Goal: Navigation & Orientation: Find specific page/section

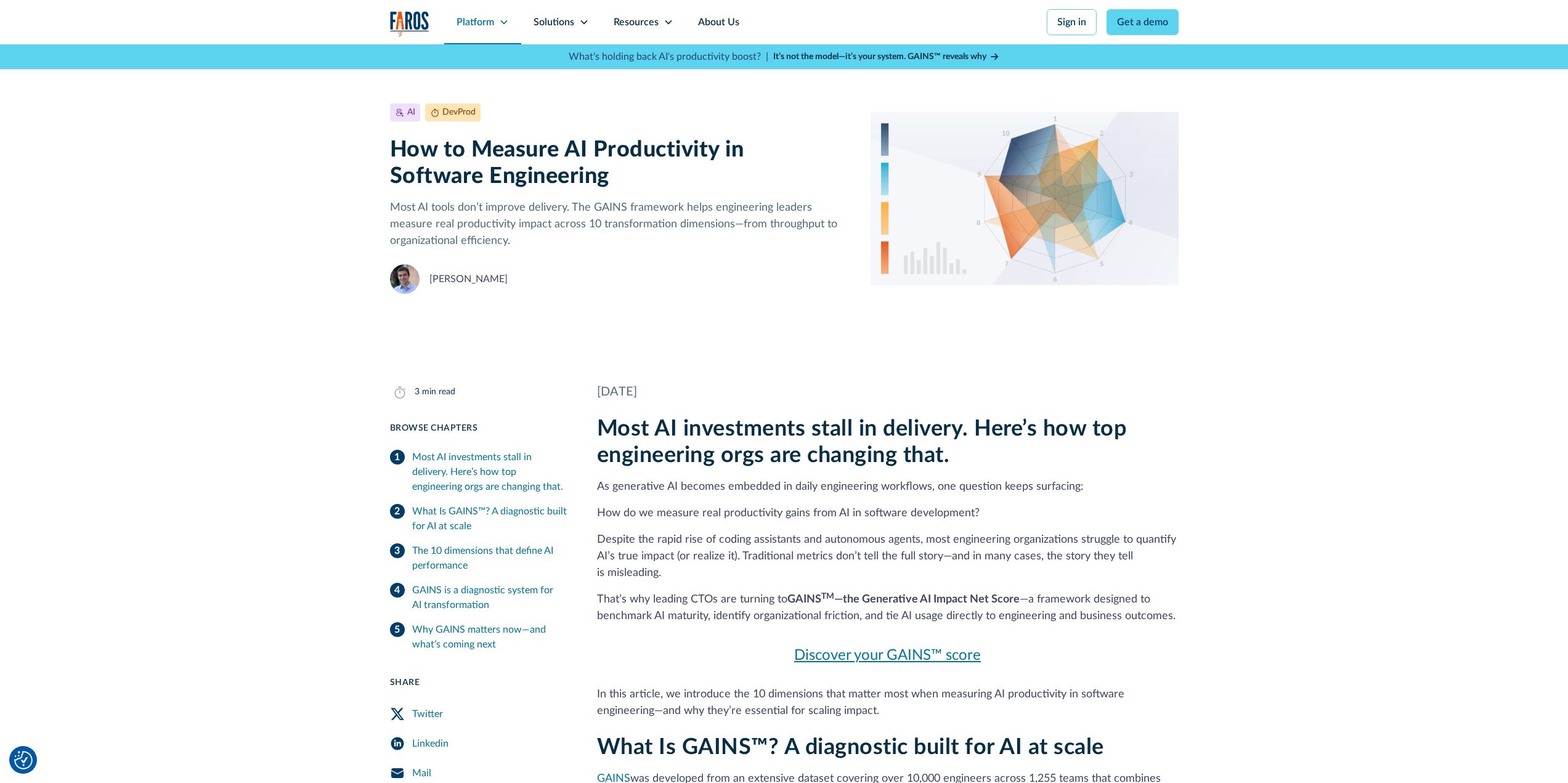
click at [514, 15] on div "Platform" at bounding box center [482, 22] width 77 height 45
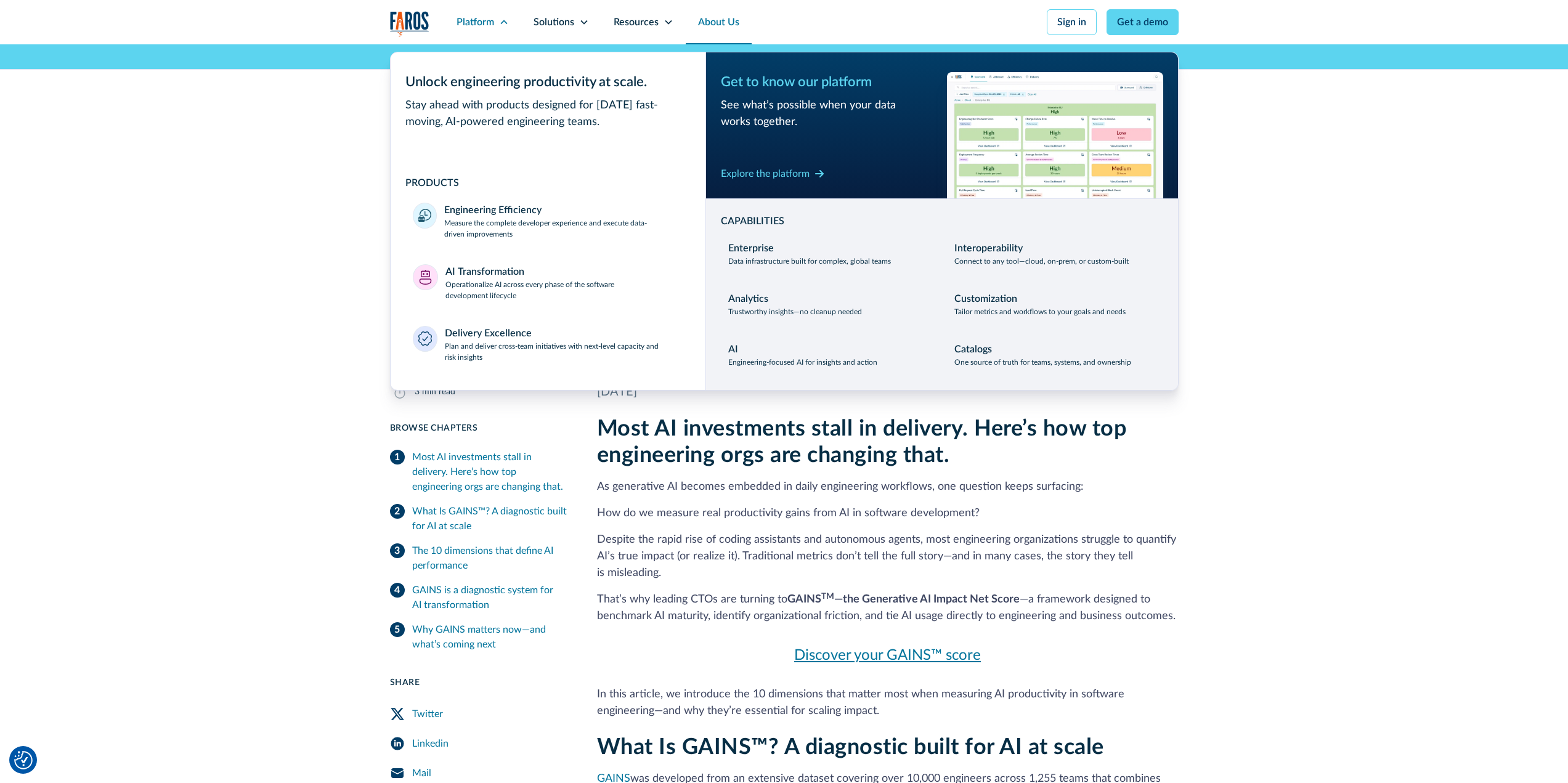
click at [696, 15] on link "About Us" at bounding box center [718, 22] width 66 height 45
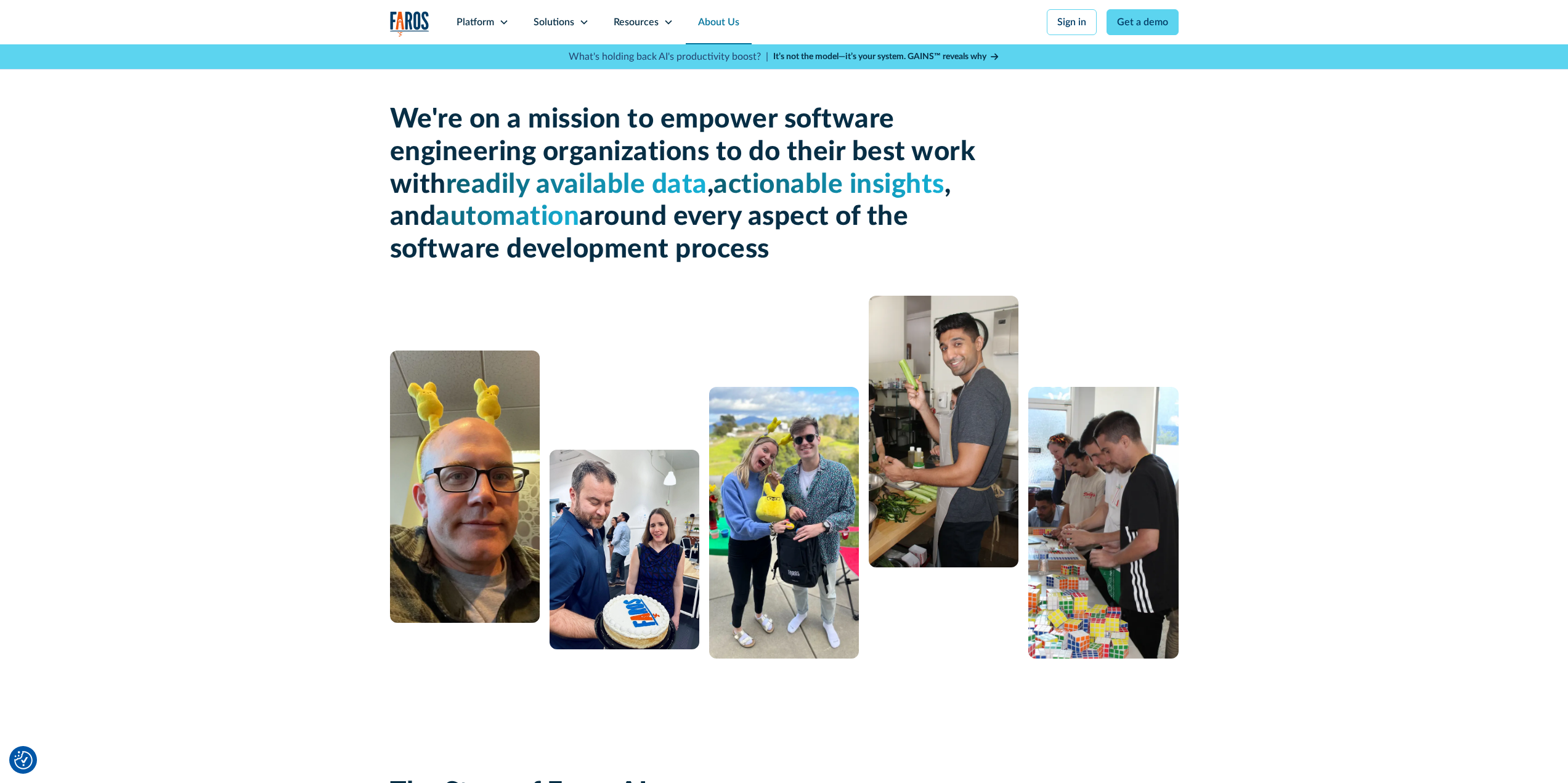
click at [417, 15] on img "home" at bounding box center [410, 24] width 39 height 25
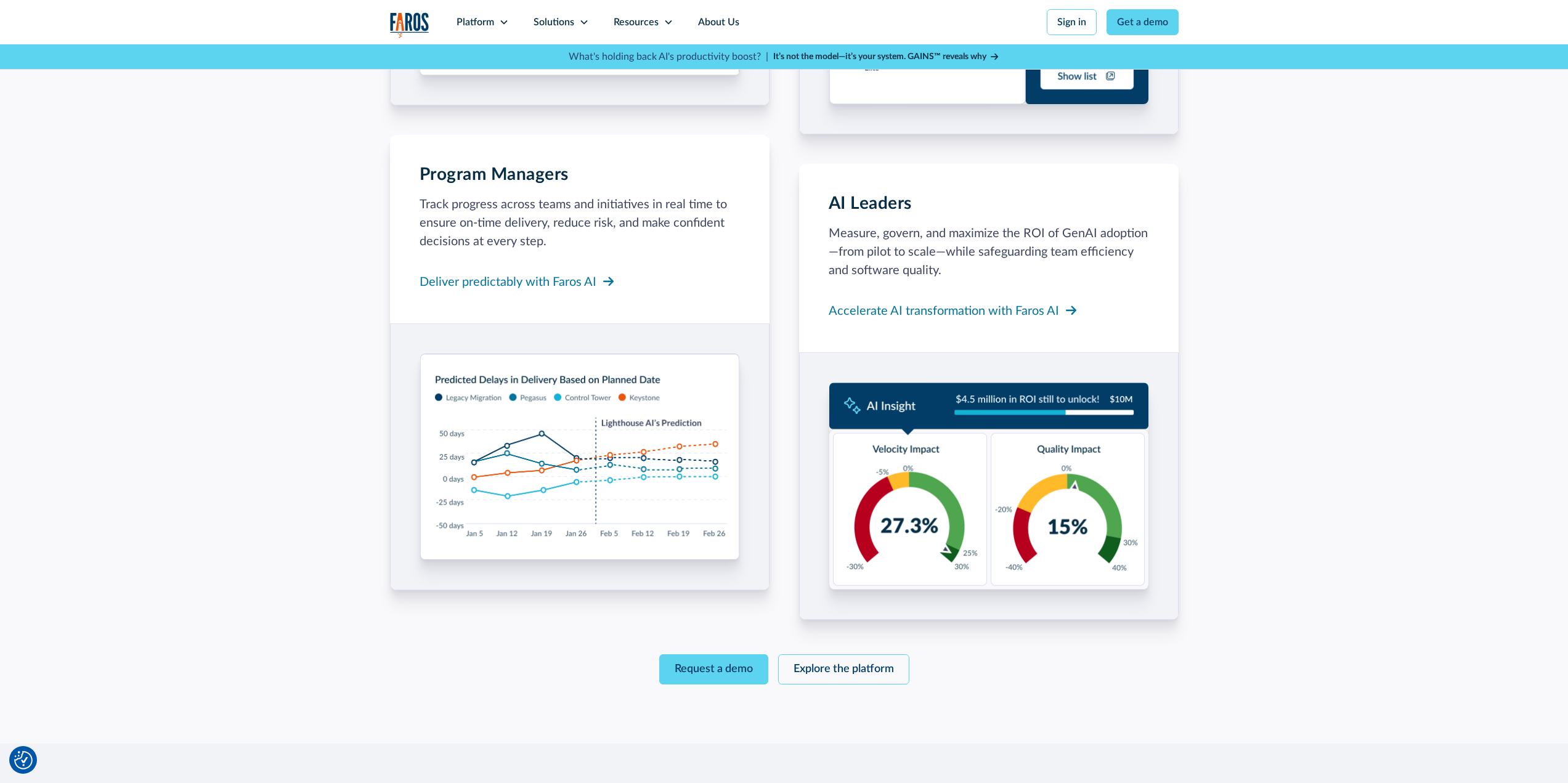
scroll to position [1294, 0]
